Goal: Check status

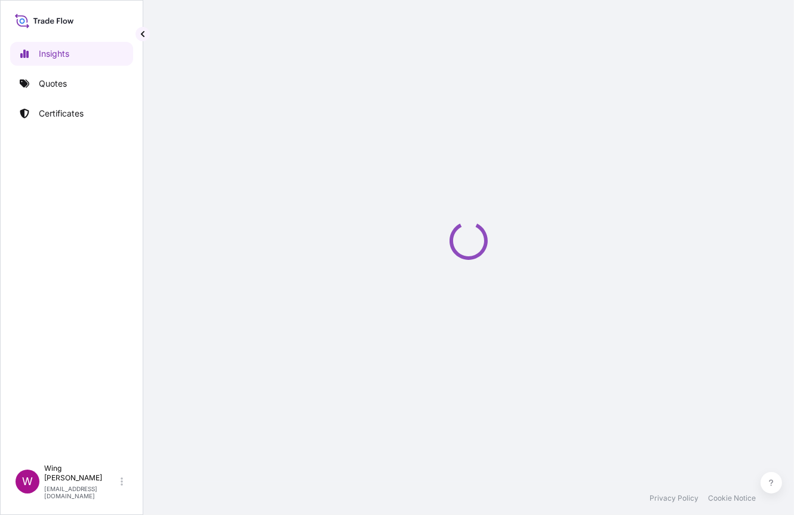
select select "2025"
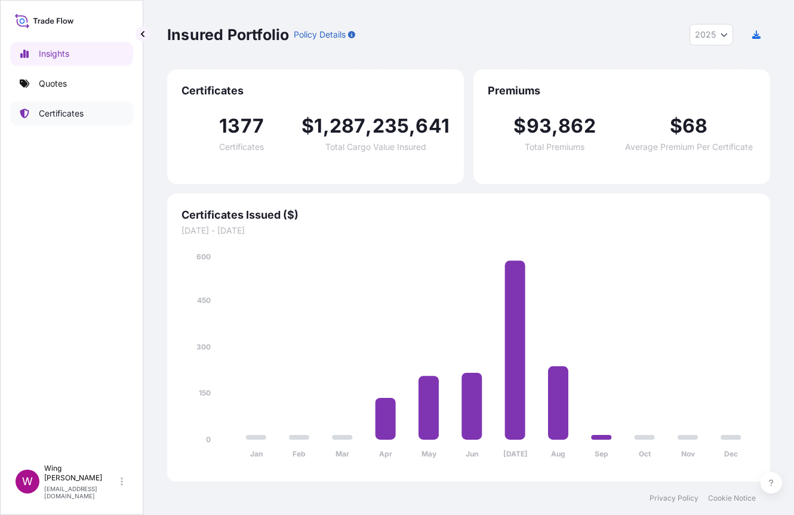
click at [69, 115] on p "Certificates" at bounding box center [61, 113] width 45 height 12
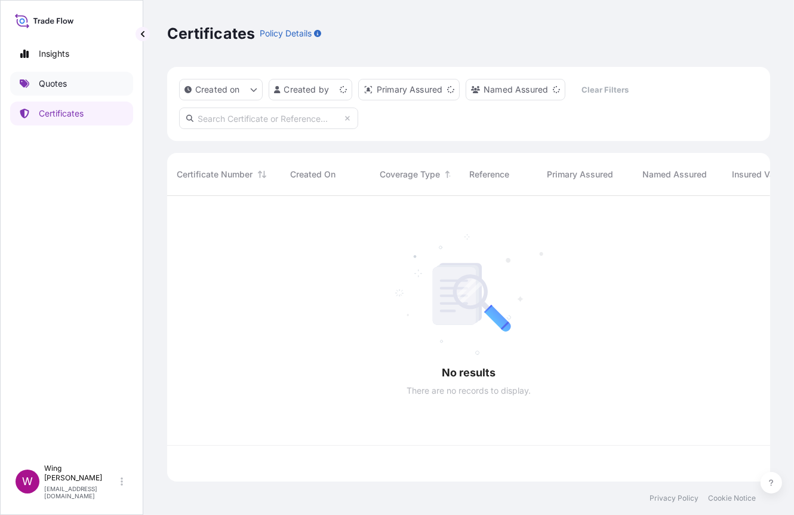
scroll to position [281, 590]
click at [58, 85] on p "Quotes" at bounding box center [53, 84] width 28 height 12
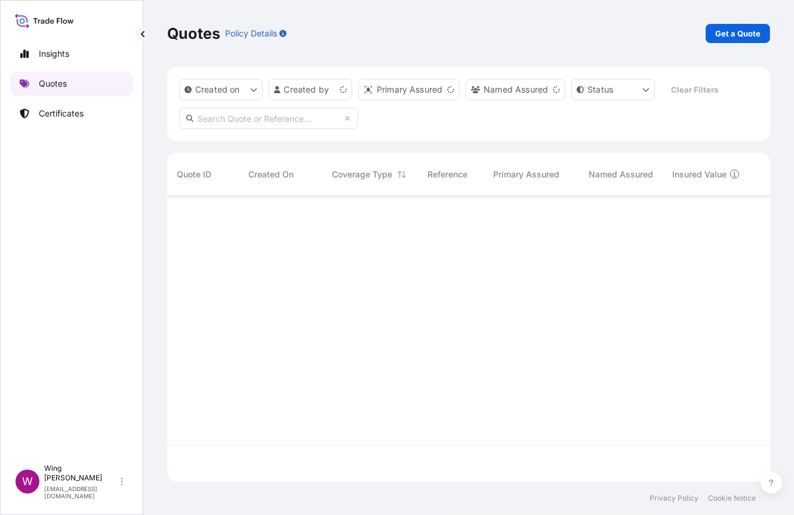
scroll to position [281, 590]
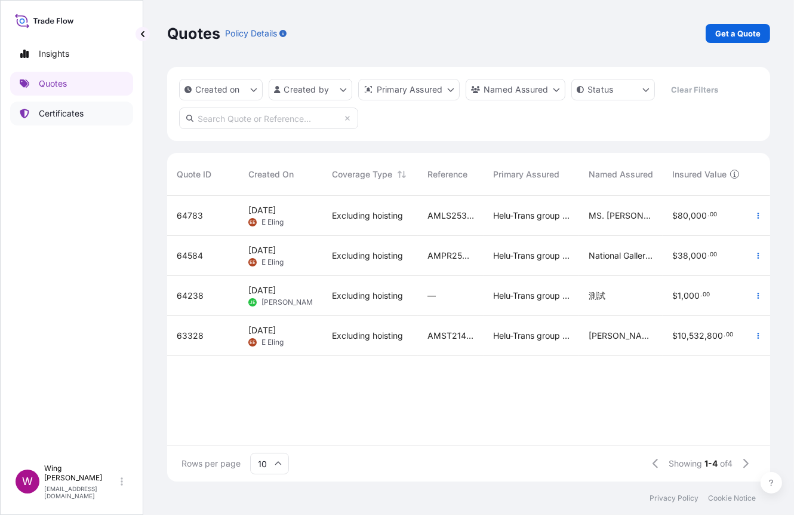
click at [37, 111] on link "Certificates" at bounding box center [71, 113] width 123 height 24
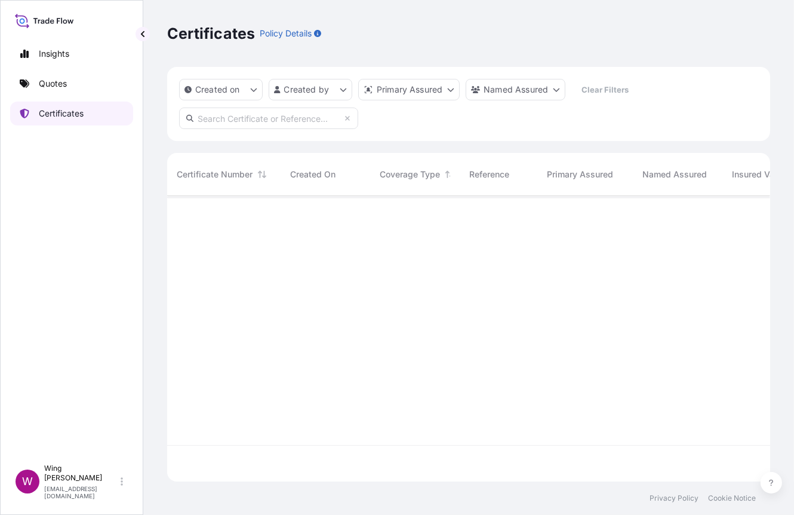
scroll to position [281, 590]
click at [256, 119] on input "text" at bounding box center [268, 117] width 179 height 21
paste input "[PHONE_NUMBER]"
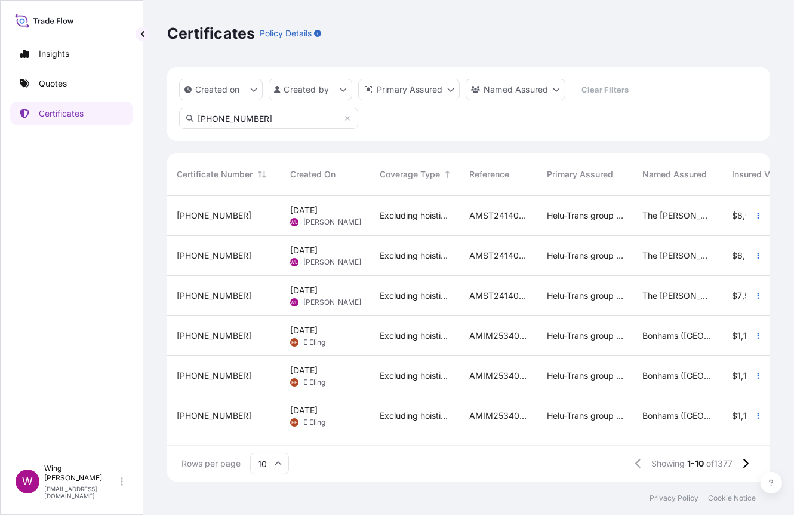
click at [232, 118] on input "[PHONE_NUMBER]" at bounding box center [268, 117] width 179 height 21
click at [254, 122] on input "[PHONE_NUMBER]" at bounding box center [268, 117] width 179 height 21
drag, startPoint x: 222, startPoint y: 119, endPoint x: 158, endPoint y: 114, distance: 63.5
click at [158, 114] on div "Certificates Policy Details Created on Created by Primary Assured Named Assured…" at bounding box center [468, 240] width 651 height 481
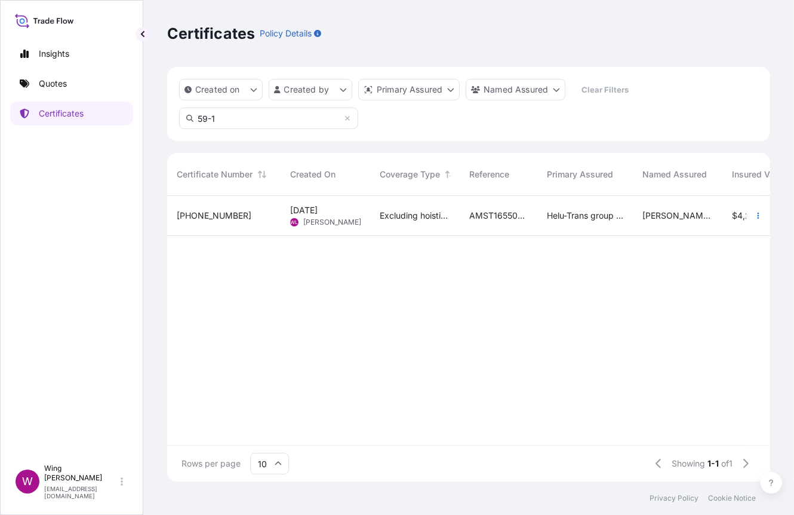
type input "59-1"
click at [243, 213] on div "[PHONE_NUMBER]" at bounding box center [224, 216] width 94 height 12
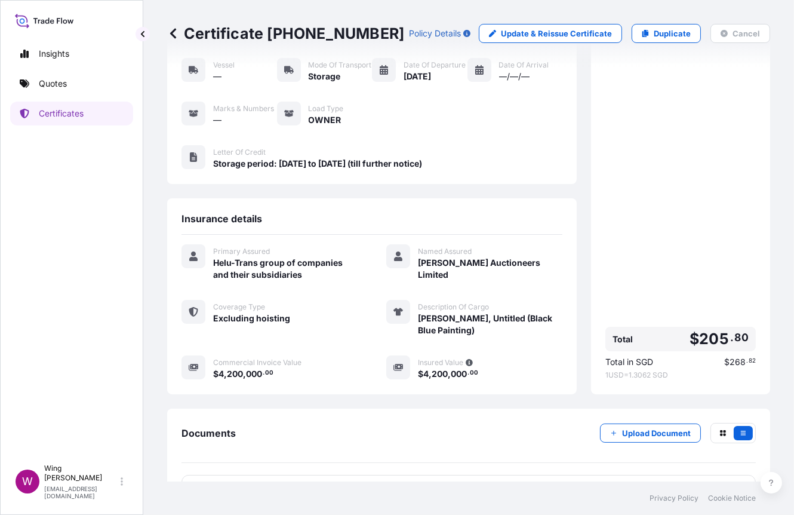
scroll to position [71, 0]
